Goal: Task Accomplishment & Management: Manage account settings

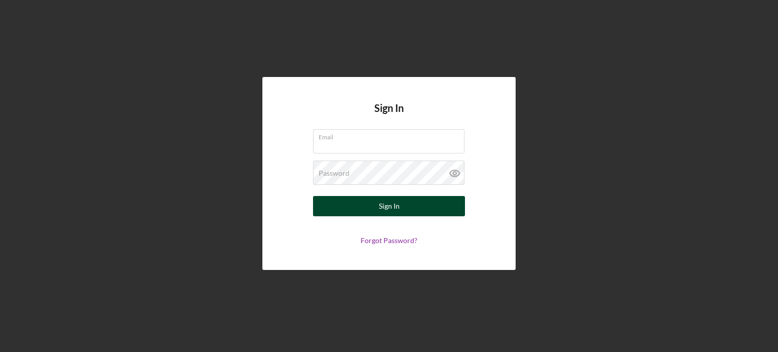
type input "[PERSON_NAME][EMAIL_ADDRESS][DOMAIN_NAME]"
click at [358, 204] on button "Sign In" at bounding box center [389, 206] width 152 height 20
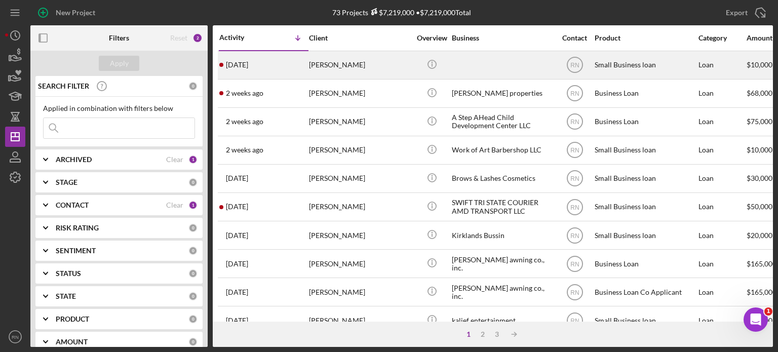
click at [380, 67] on div "[PERSON_NAME]" at bounding box center [359, 65] width 101 height 27
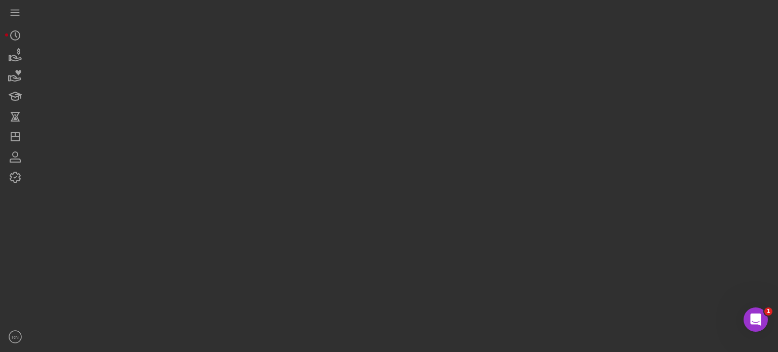
click at [377, 68] on div at bounding box center [401, 173] width 743 height 347
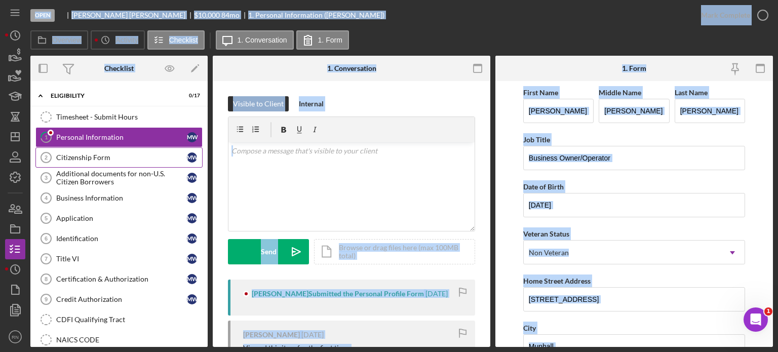
click at [129, 156] on div "Citizenship Form" at bounding box center [121, 158] width 131 height 8
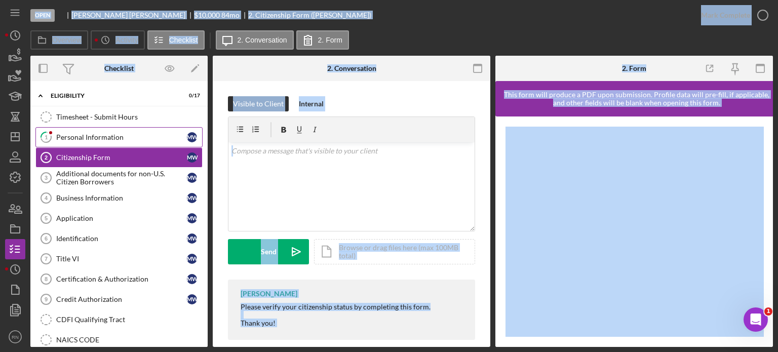
click at [134, 133] on div "Personal Information" at bounding box center [121, 137] width 131 height 8
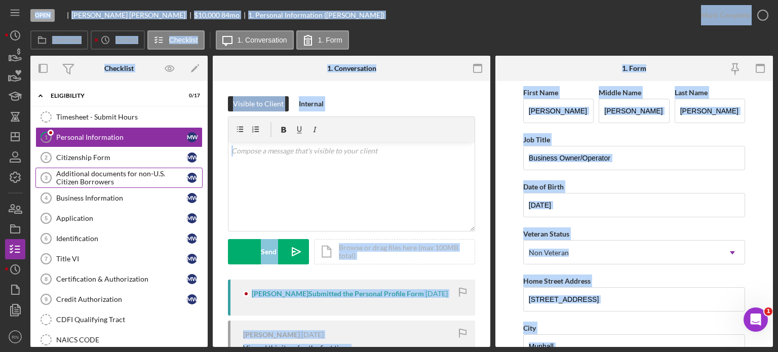
click at [112, 175] on div "Additional documents for non-U.S. Citizen Borrowers" at bounding box center [121, 178] width 131 height 16
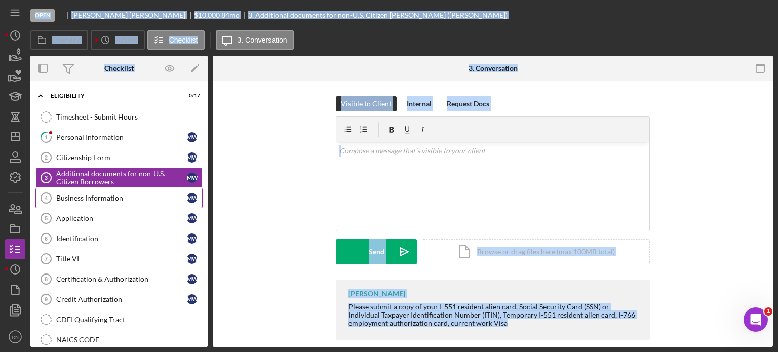
click at [100, 197] on div "Business Information" at bounding box center [121, 198] width 131 height 8
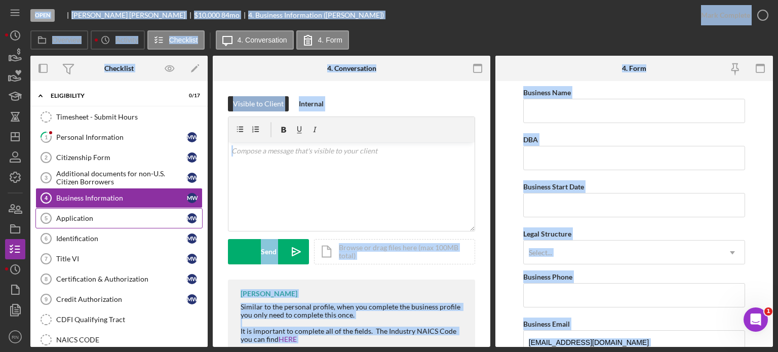
click at [91, 222] on link "Application 5 Application M W" at bounding box center [118, 218] width 167 height 20
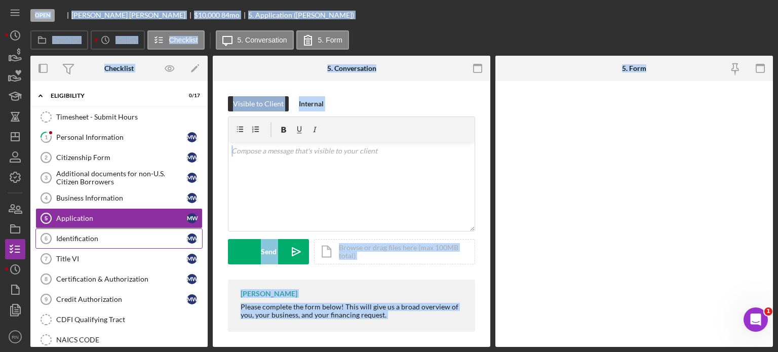
click at [84, 239] on div "Identification" at bounding box center [121, 239] width 131 height 8
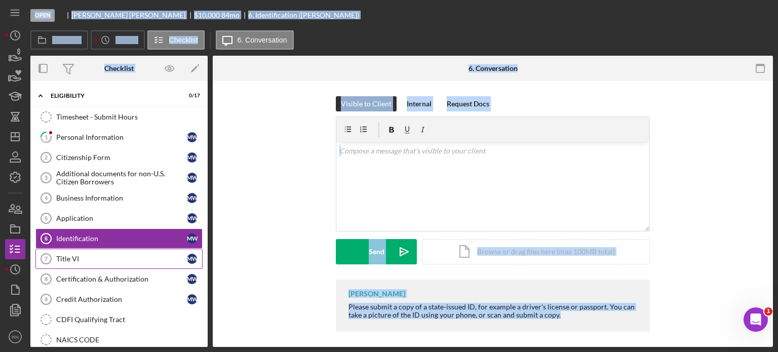
drag, startPoint x: 78, startPoint y: 254, endPoint x: 79, endPoint y: 264, distance: 10.2
click at [78, 255] on div "Title VI" at bounding box center [121, 259] width 131 height 8
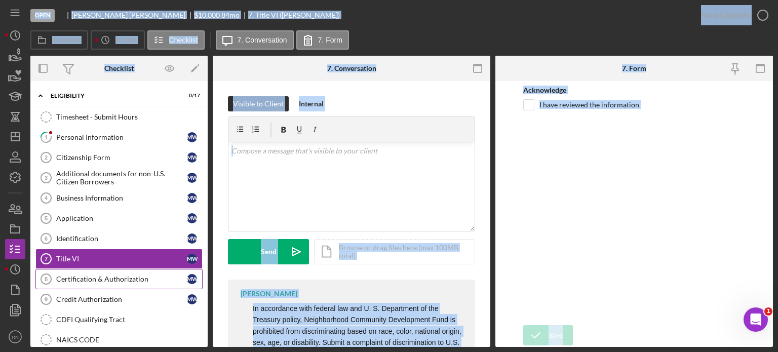
drag, startPoint x: 88, startPoint y: 276, endPoint x: 88, endPoint y: 281, distance: 5.1
click at [88, 276] on div "Certification & Authorization" at bounding box center [121, 279] width 131 height 8
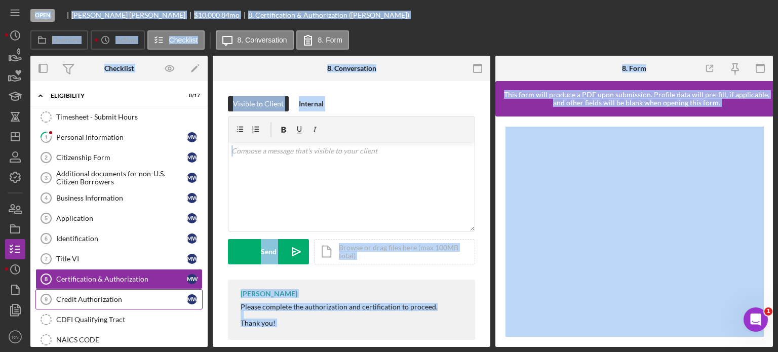
drag, startPoint x: 85, startPoint y: 295, endPoint x: 88, endPoint y: 290, distance: 6.6
click at [85, 295] on div "Credit Authorization" at bounding box center [121, 299] width 131 height 8
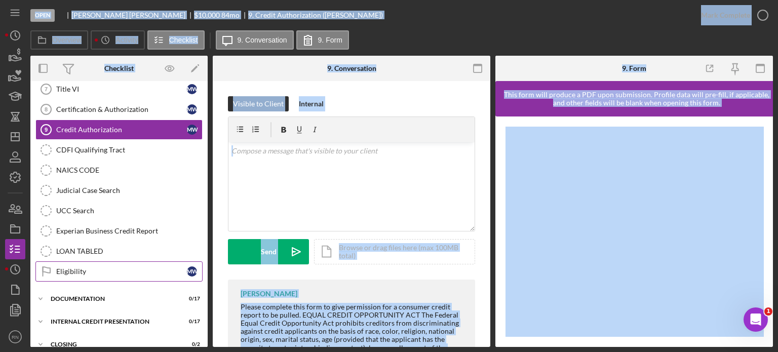
scroll to position [179, 0]
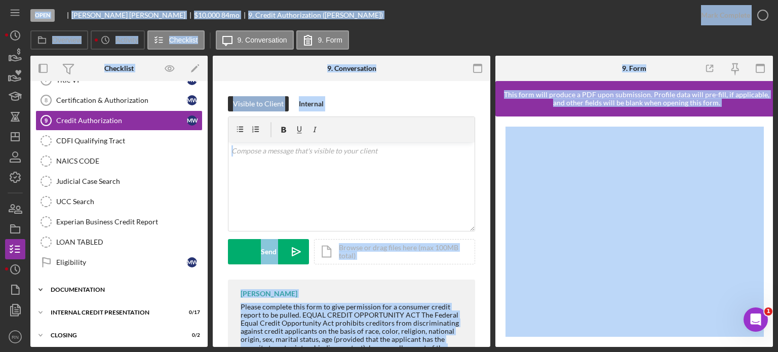
click at [102, 281] on div "Icon/Expander Documentation 0 / 17" at bounding box center [118, 290] width 177 height 20
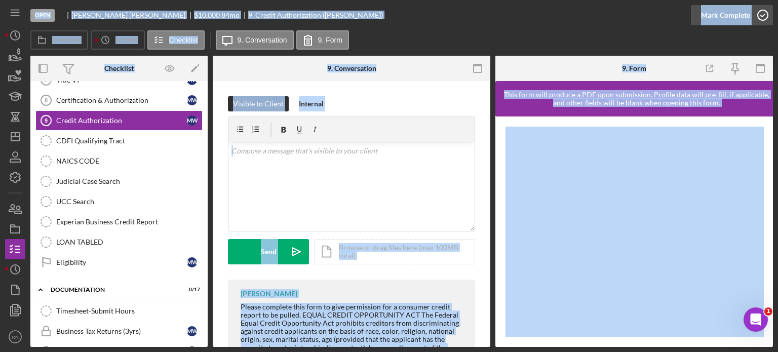
click at [764, 12] on icon "button" at bounding box center [763, 15] width 25 height 25
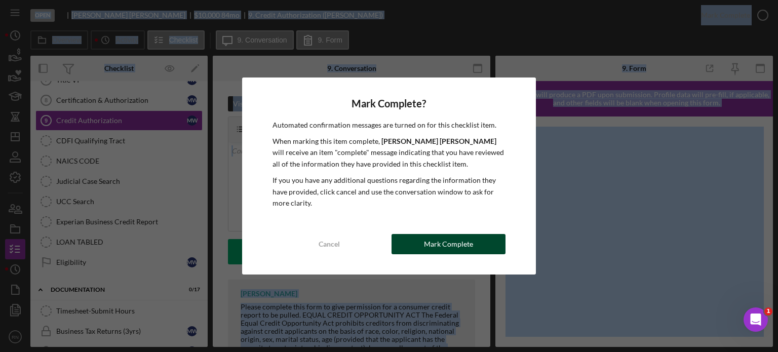
click at [440, 236] on div "Mark Complete" at bounding box center [448, 244] width 49 height 20
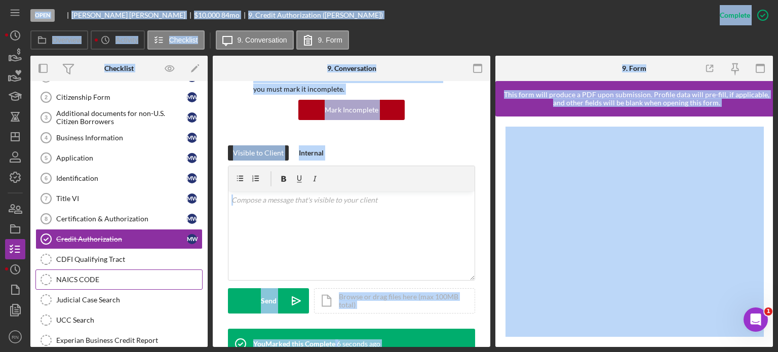
scroll to position [0, 0]
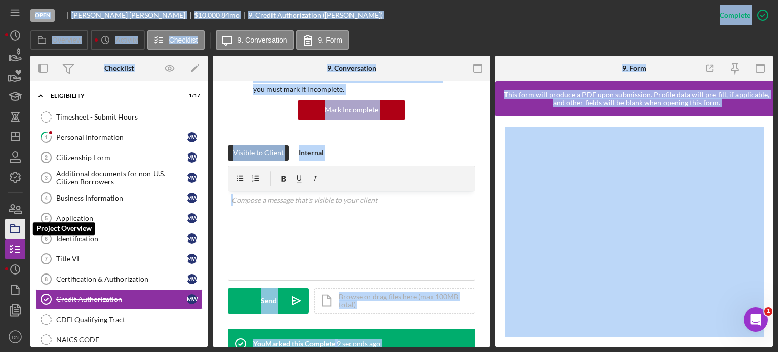
click at [15, 232] on icon "button" at bounding box center [15, 228] width 25 height 25
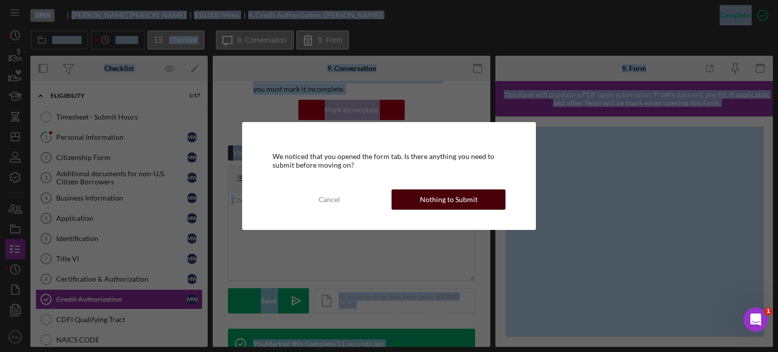
click at [472, 196] on div "Nothing to Submit" at bounding box center [449, 200] width 58 height 20
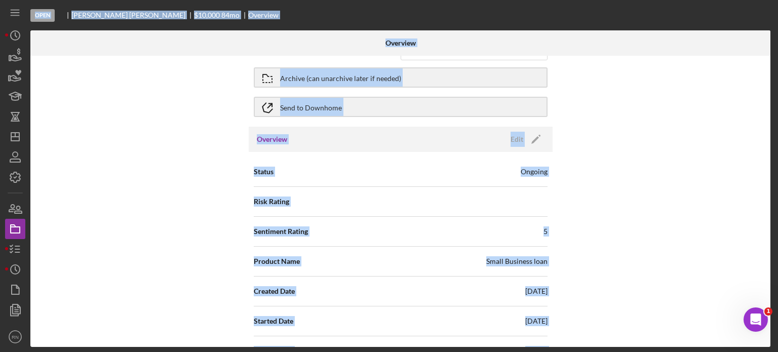
scroll to position [51, 0]
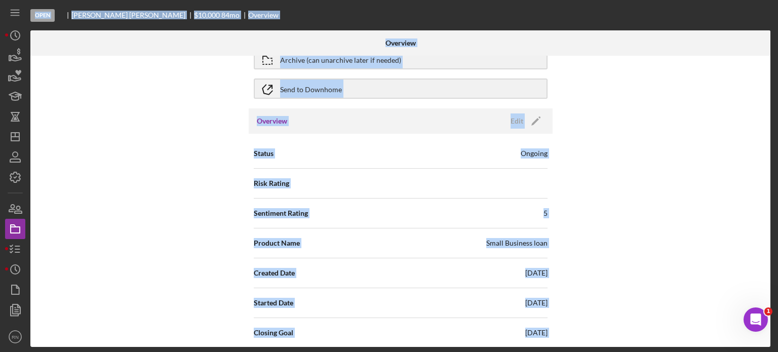
drag, startPoint x: 90, startPoint y: 172, endPoint x: 67, endPoint y: 189, distance: 28.7
click at [90, 172] on div "Internal Workflow Stage Open Icon/Dropdown Arrow Archive (can unarchive later i…" at bounding box center [400, 201] width 740 height 291
click at [21, 227] on icon "button" at bounding box center [15, 228] width 25 height 25
click at [16, 208] on icon "button" at bounding box center [18, 209] width 7 height 7
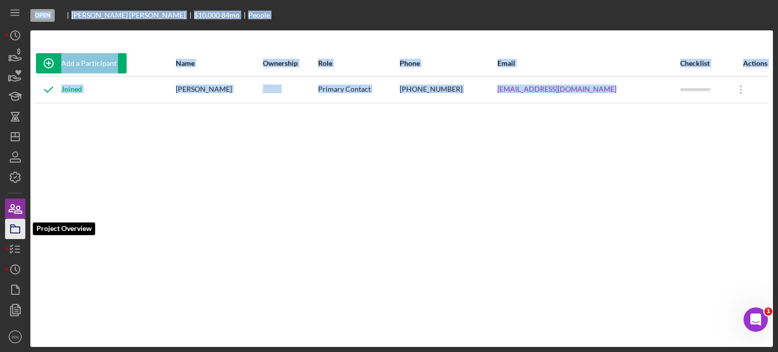
click at [18, 234] on icon "button" at bounding box center [15, 228] width 25 height 25
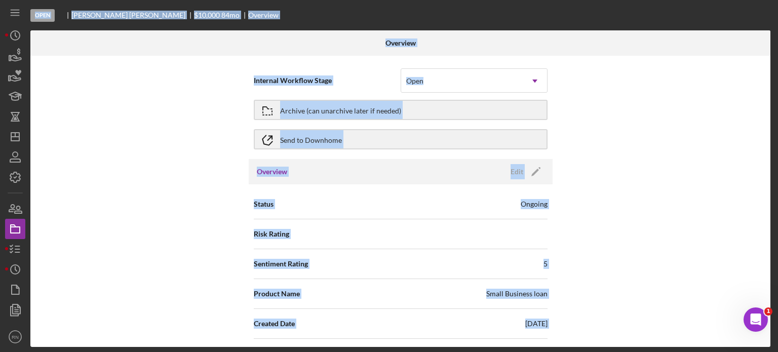
click at [131, 137] on div "Internal Workflow Stage Open Icon/Dropdown Arrow Archive (can unarchive later i…" at bounding box center [400, 201] width 740 height 291
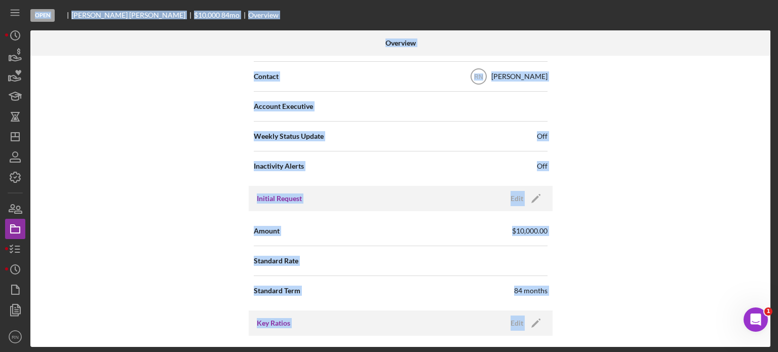
scroll to position [355, 0]
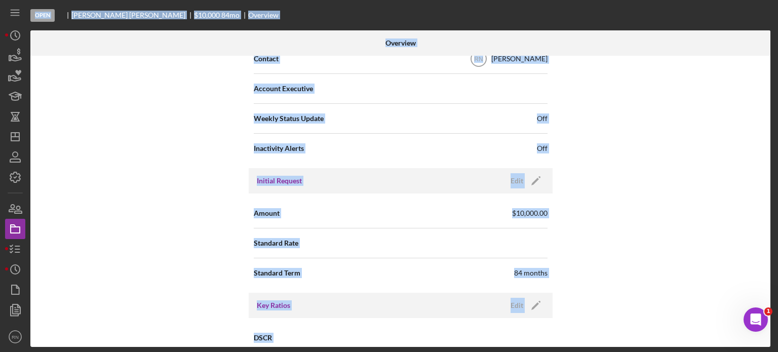
click at [182, 206] on div "Internal Workflow Stage Open Icon/Dropdown Arrow Archive (can unarchive later i…" at bounding box center [400, 201] width 740 height 291
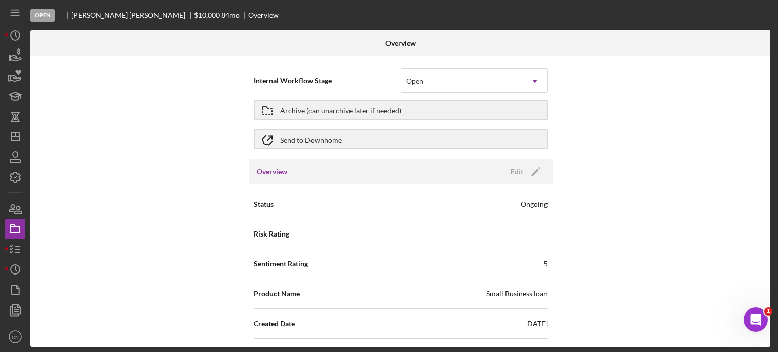
scroll to position [1095, 0]
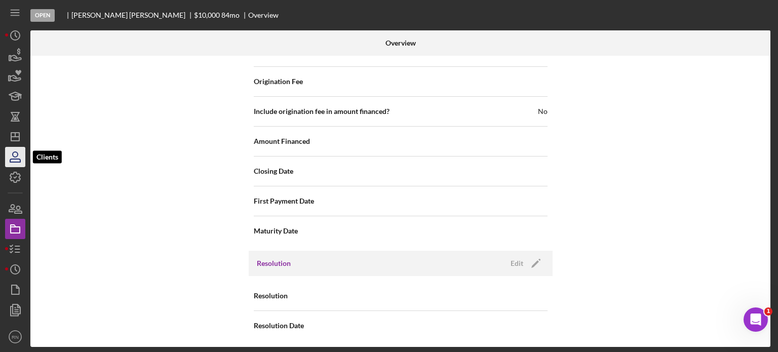
click at [22, 166] on icon "button" at bounding box center [15, 156] width 25 height 25
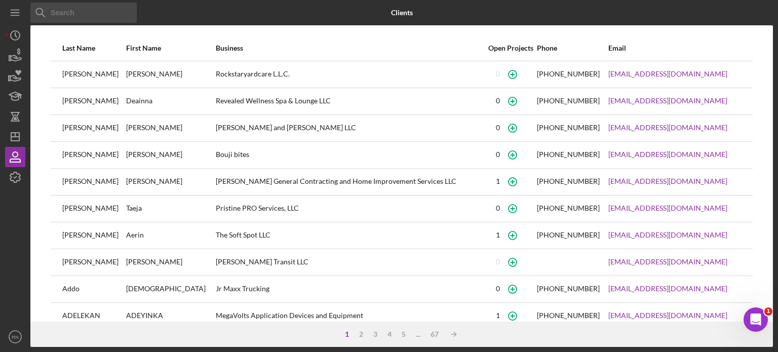
drag, startPoint x: 22, startPoint y: 166, endPoint x: 14, endPoint y: 262, distance: 96.7
click at [14, 262] on div at bounding box center [15, 257] width 20 height 139
click at [19, 133] on polygon "button" at bounding box center [15, 137] width 8 height 8
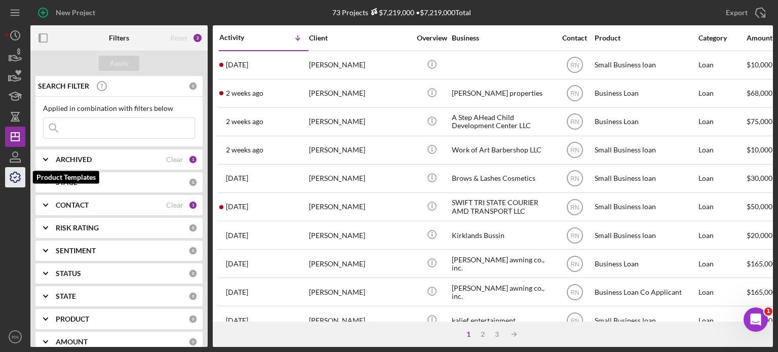
click at [22, 179] on icon "button" at bounding box center [15, 177] width 25 height 25
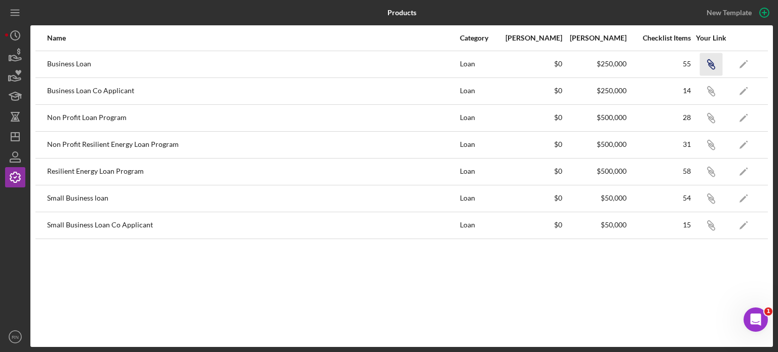
click at [714, 64] on icon "button" at bounding box center [710, 63] width 6 height 6
